Goal: Task Accomplishment & Management: Use online tool/utility

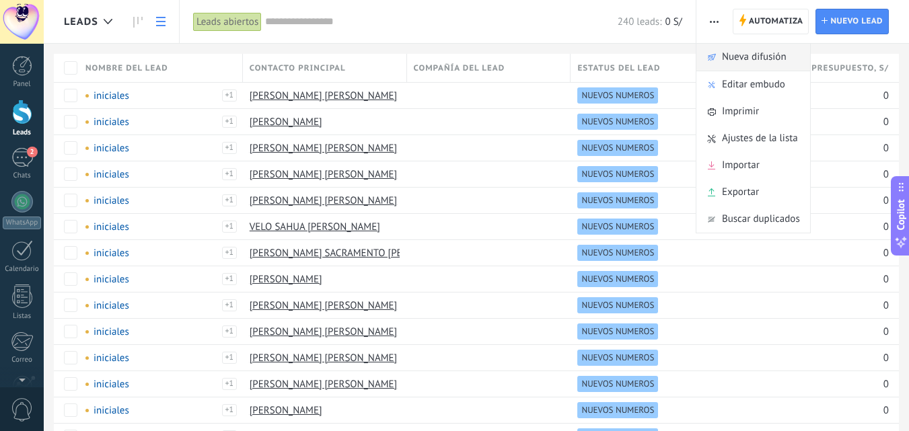
click at [737, 59] on span "Nueva difusión" at bounding box center [754, 57] width 65 height 27
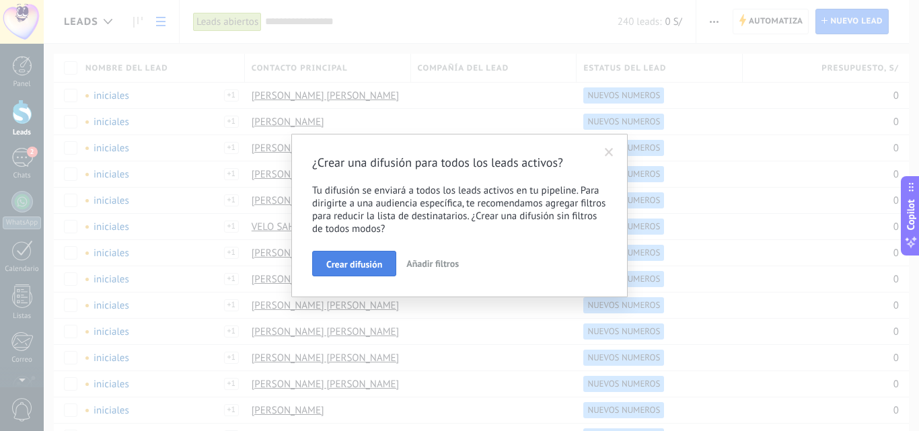
click at [356, 268] on span "Crear difusión" at bounding box center [354, 264] width 56 height 9
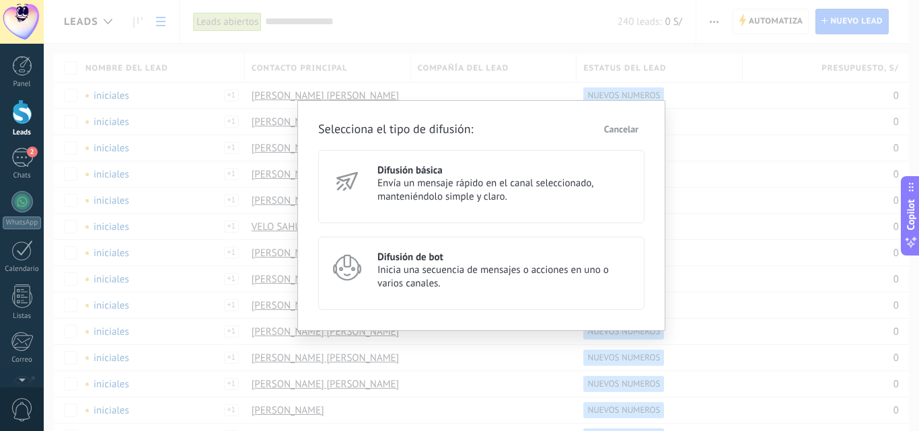
click at [402, 254] on h3 "Difusión de bot" at bounding box center [504, 257] width 255 height 13
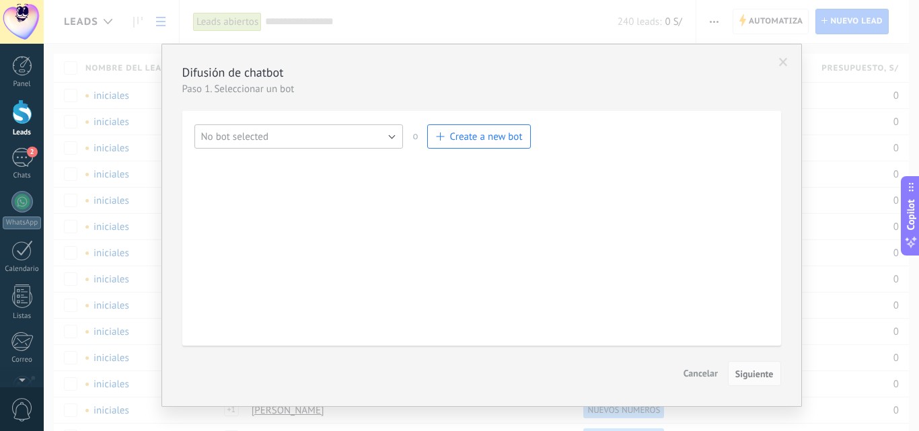
click at [308, 136] on button "No bot selected" at bounding box center [298, 136] width 209 height 24
click at [783, 61] on span at bounding box center [783, 62] width 9 height 9
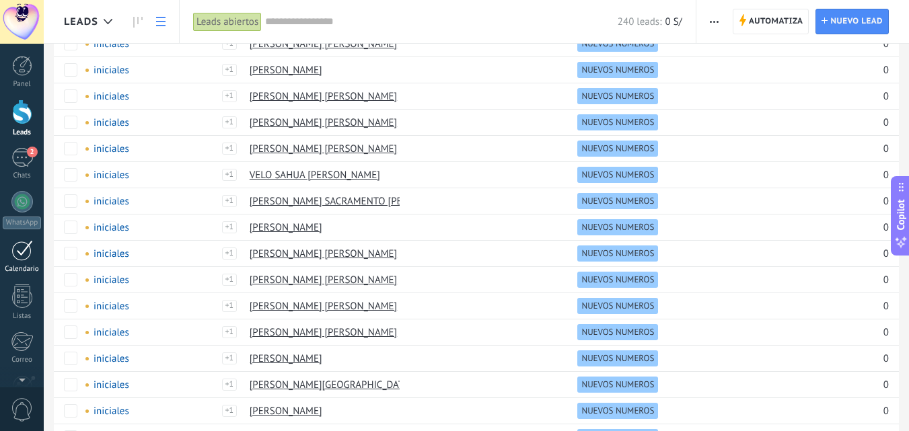
scroll to position [67, 0]
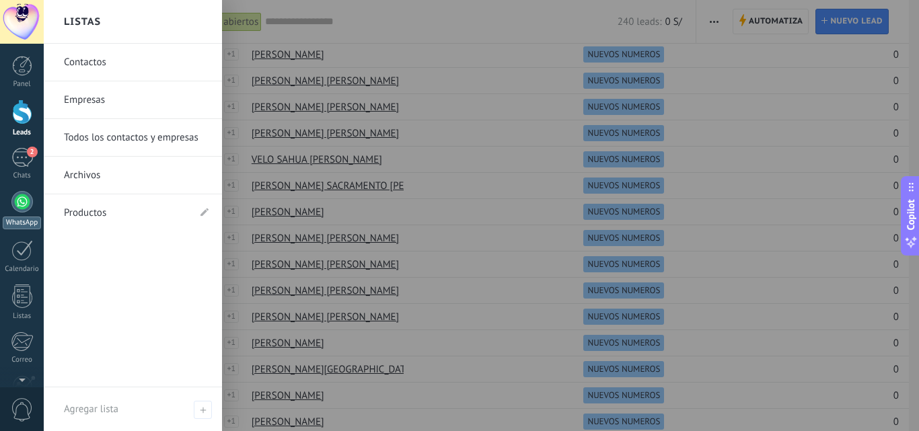
click at [22, 204] on div at bounding box center [22, 202] width 22 height 22
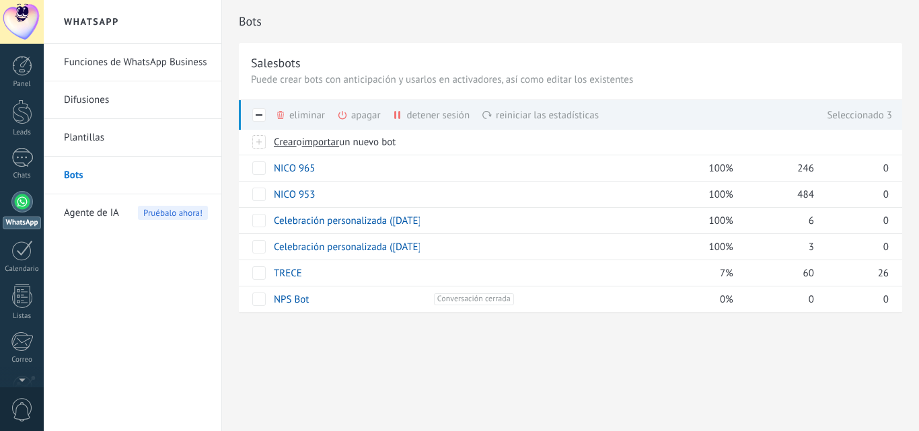
click at [289, 113] on div "eliminar màs" at bounding box center [323, 115] width 96 height 30
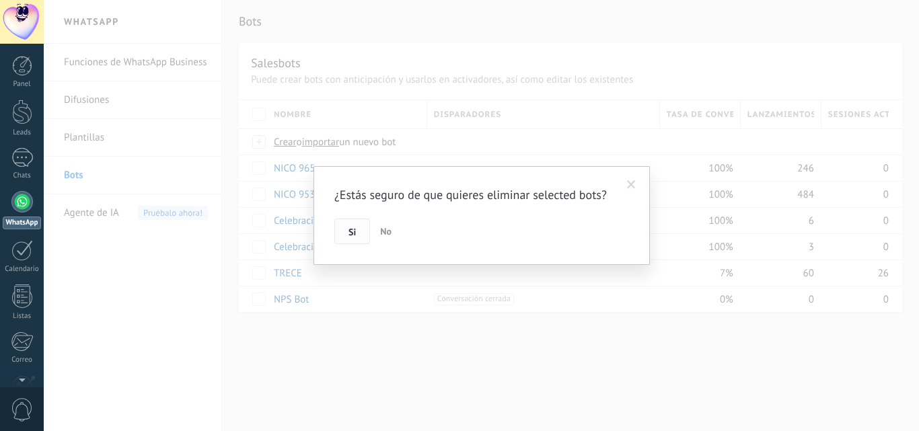
click at [348, 230] on span "Si" at bounding box center [351, 231] width 7 height 9
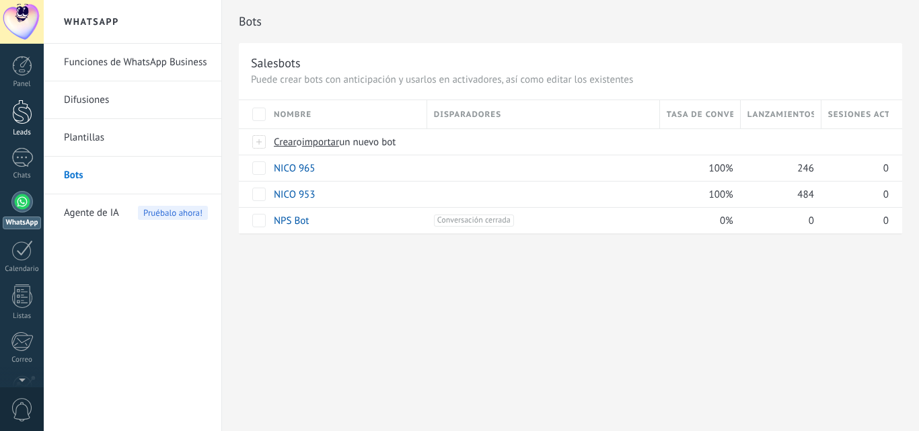
click at [17, 115] on div at bounding box center [22, 112] width 20 height 25
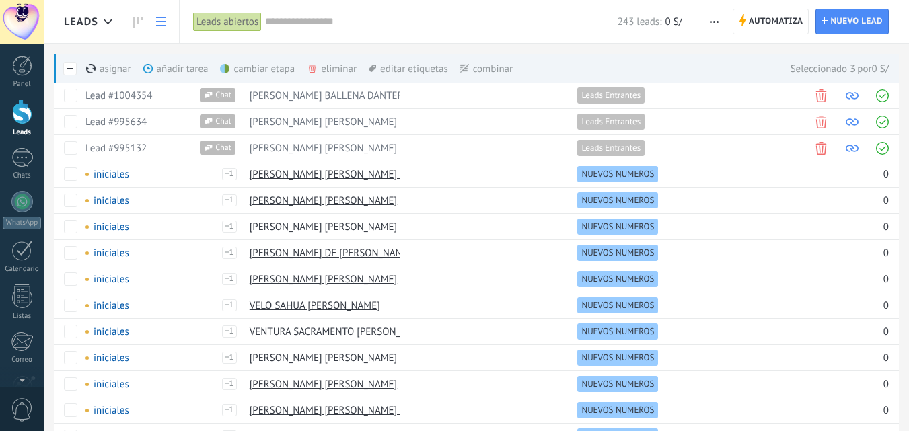
click at [340, 69] on div "eliminar màs" at bounding box center [355, 69] width 96 height 30
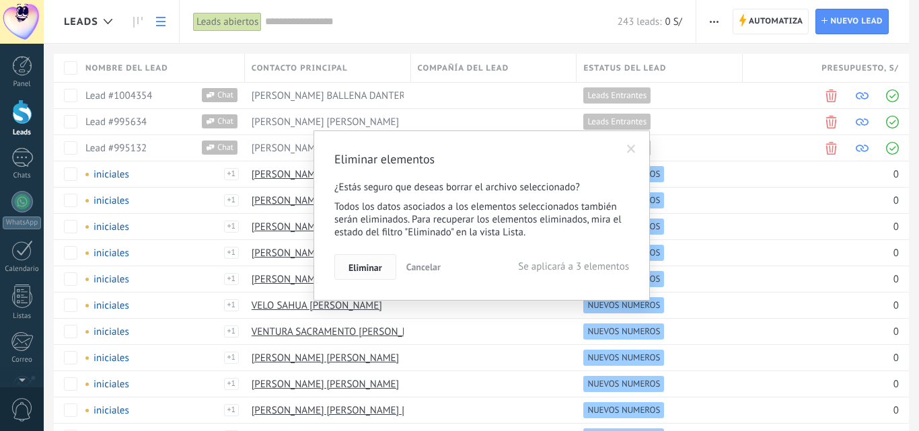
click at [373, 264] on span "Eliminar" at bounding box center [365, 267] width 34 height 9
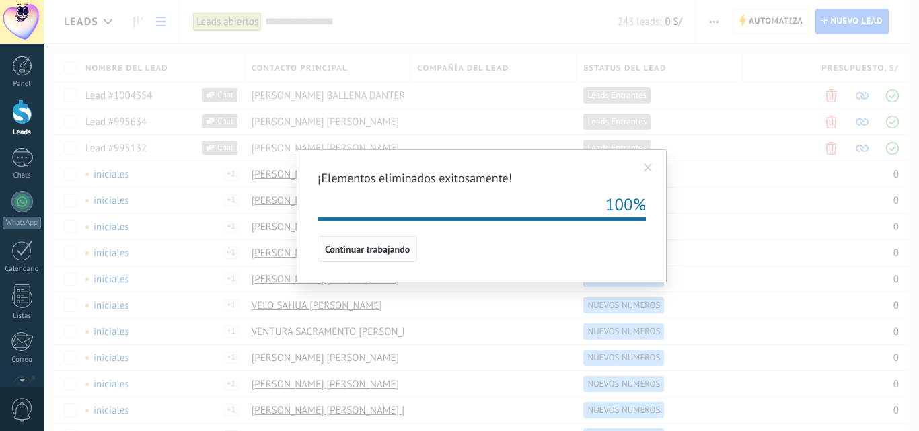
click at [369, 247] on span "Continuar trabajando" at bounding box center [367, 249] width 85 height 9
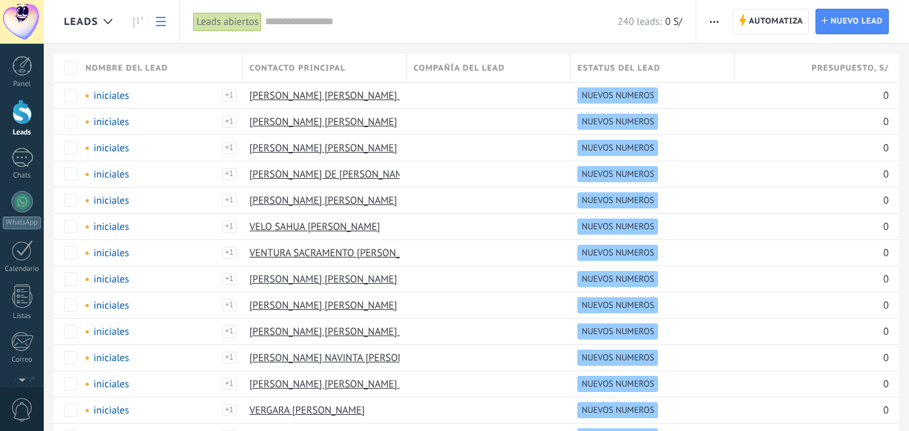
click at [714, 21] on use "button" at bounding box center [714, 22] width 9 height 2
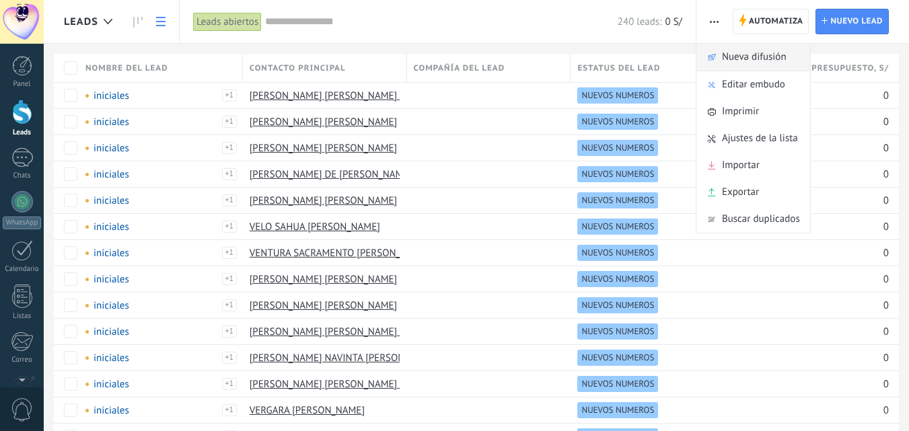
click at [733, 54] on span "Nueva difusión" at bounding box center [754, 57] width 65 height 27
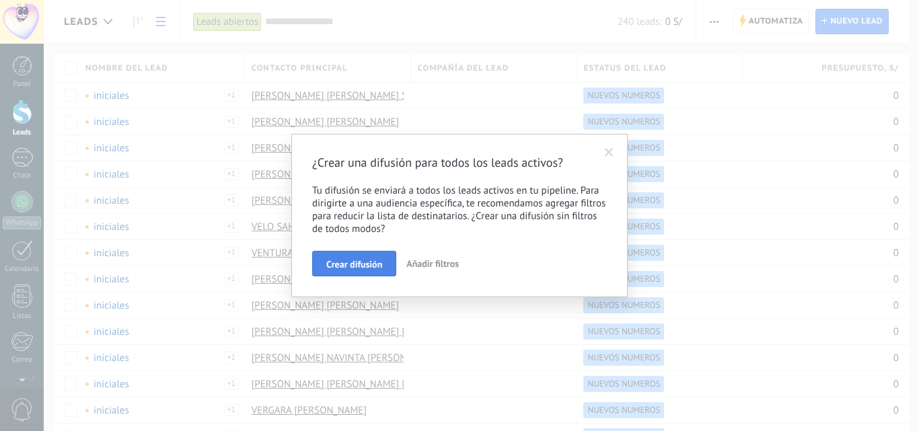
click at [331, 264] on span "Crear difusión" at bounding box center [354, 264] width 56 height 9
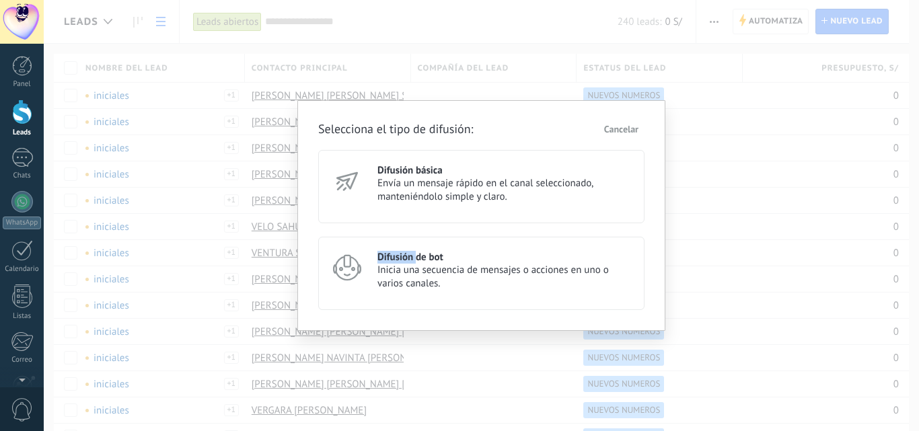
click at [331, 264] on icon at bounding box center [347, 268] width 34 height 34
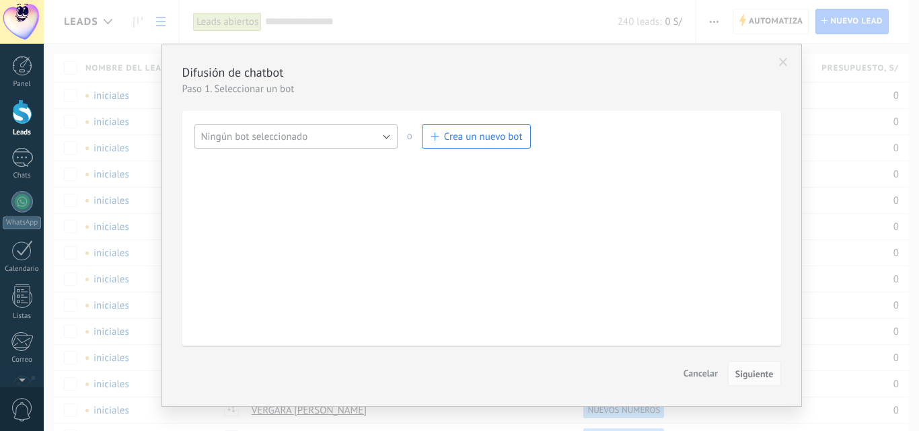
click at [278, 138] on span "Ningún bot seleccionado" at bounding box center [254, 137] width 107 height 13
click at [384, 136] on button "Ningún bot seleccionado" at bounding box center [295, 136] width 203 height 24
click at [258, 159] on span "NICO 965" at bounding box center [289, 159] width 207 height 13
click at [755, 374] on span "Siguiente" at bounding box center [754, 373] width 38 height 9
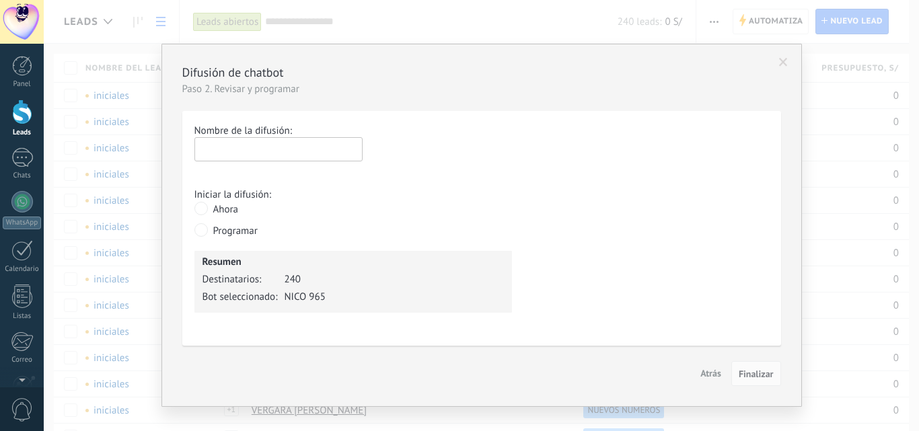
click at [254, 149] on input "text" at bounding box center [278, 149] width 168 height 24
type input "***"
click at [765, 370] on span "Finalizar" at bounding box center [756, 373] width 35 height 9
